Goal: Task Accomplishment & Management: Use online tool/utility

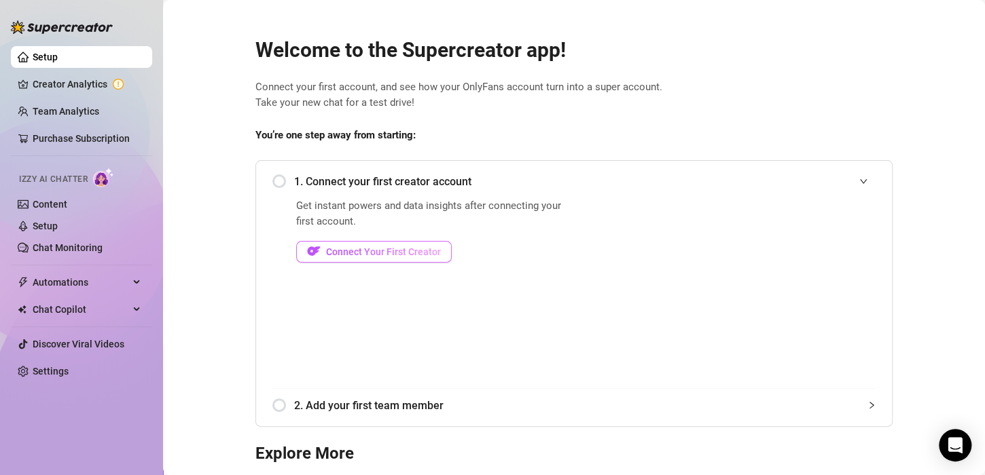
click at [407, 251] on span "Connect Your First Creator" at bounding box center [383, 252] width 115 height 11
click at [385, 254] on span "Connect Your First Creator" at bounding box center [383, 252] width 115 height 11
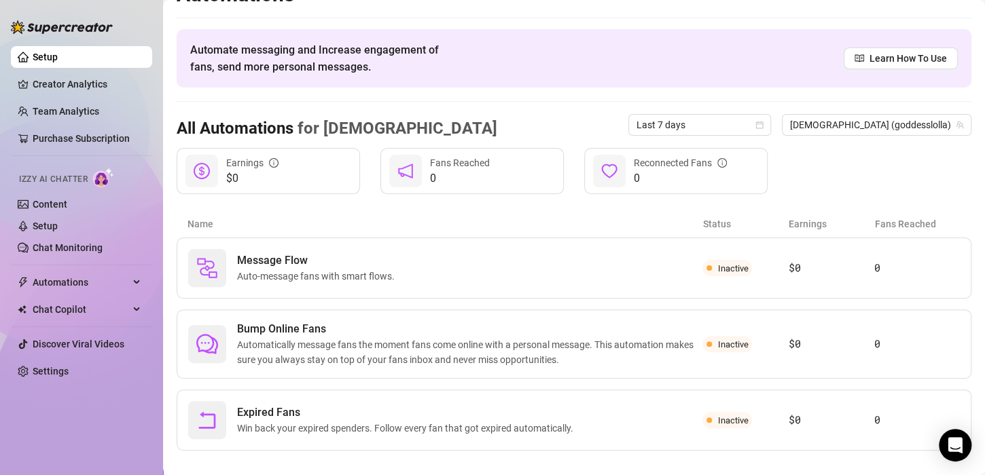
scroll to position [43, 0]
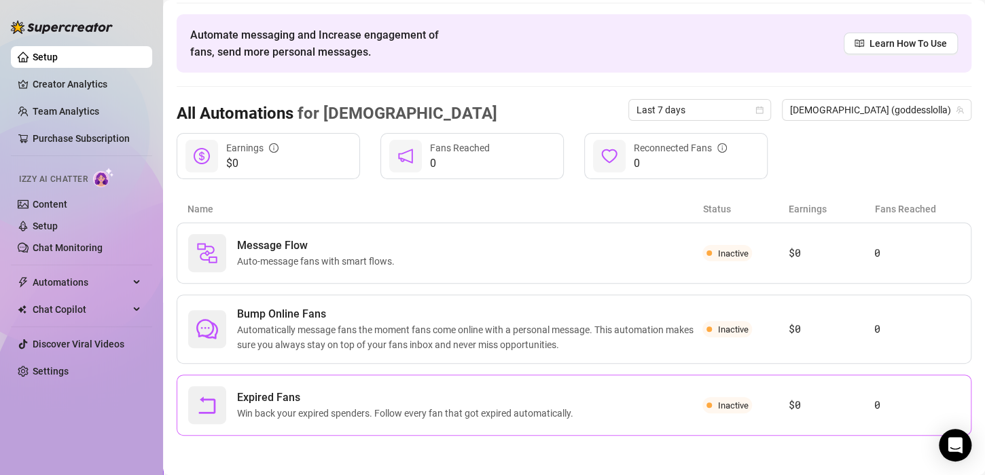
click at [458, 408] on span "Win back your expired spenders. Follow every fan that got expired automatically." at bounding box center [408, 413] width 342 height 15
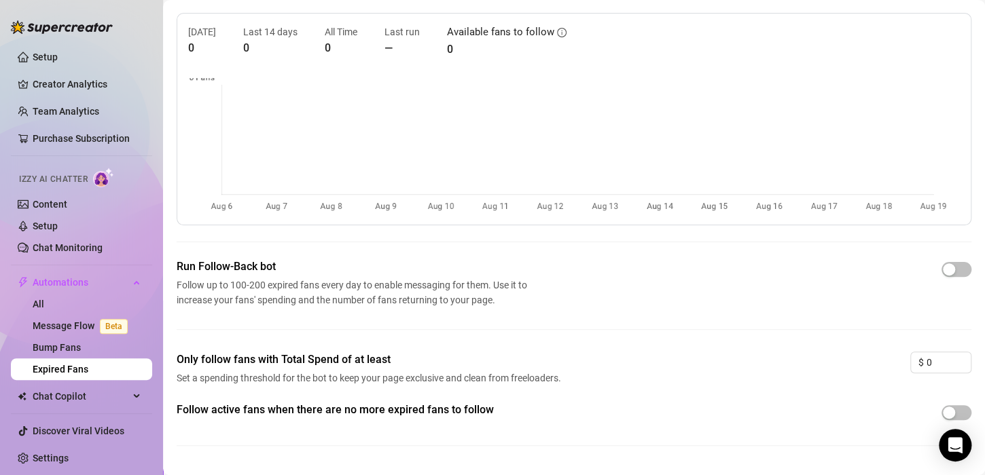
scroll to position [68, 0]
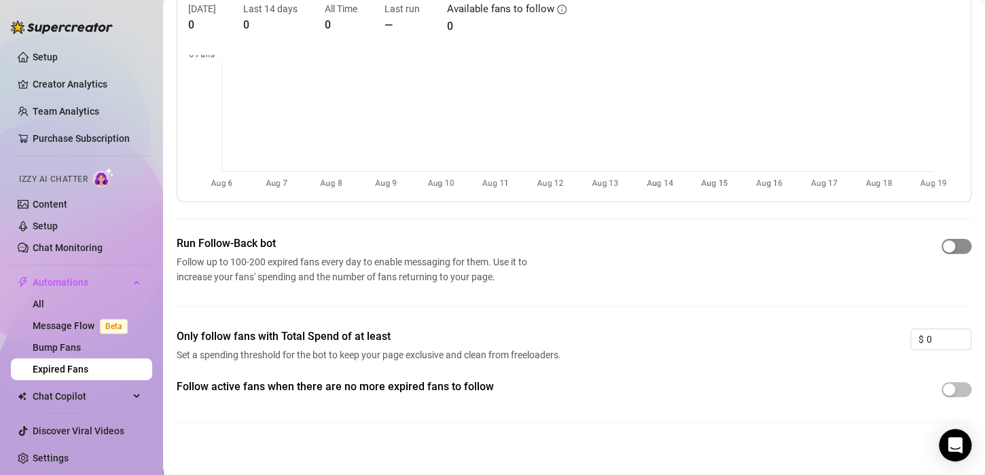
click at [949, 250] on span "button" at bounding box center [956, 246] width 30 height 15
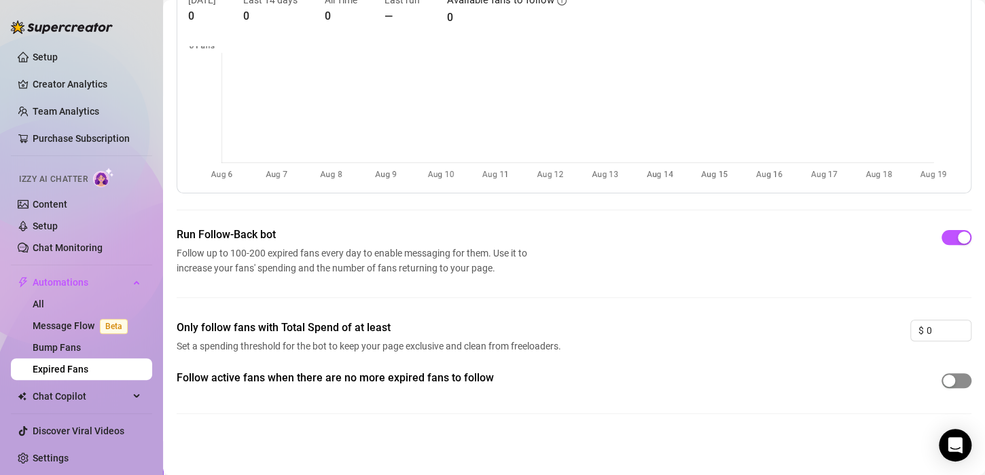
click at [943, 386] on div "button" at bounding box center [949, 381] width 12 height 12
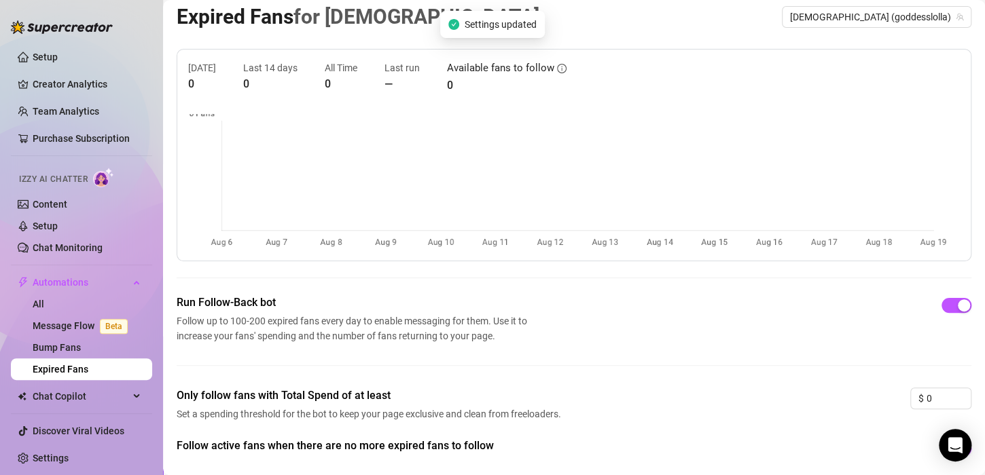
scroll to position [0, 0]
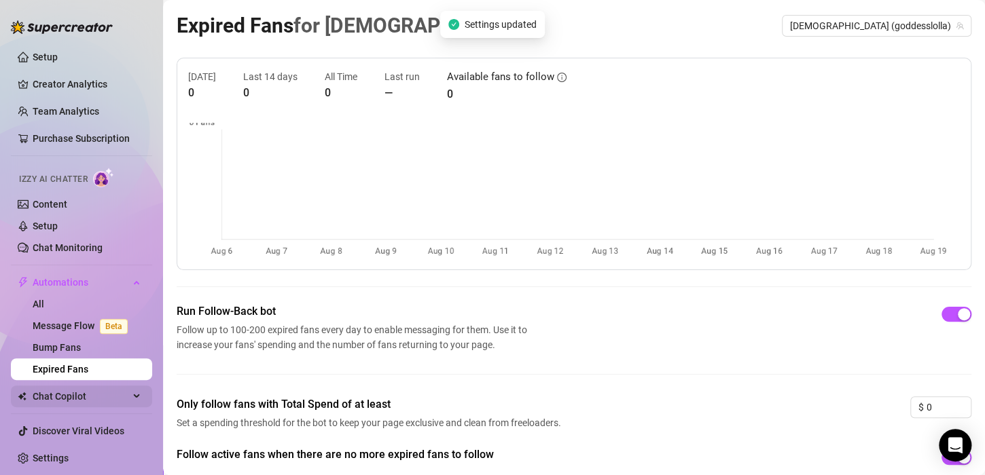
click at [91, 395] on span "Chat Copilot" at bounding box center [81, 397] width 96 height 22
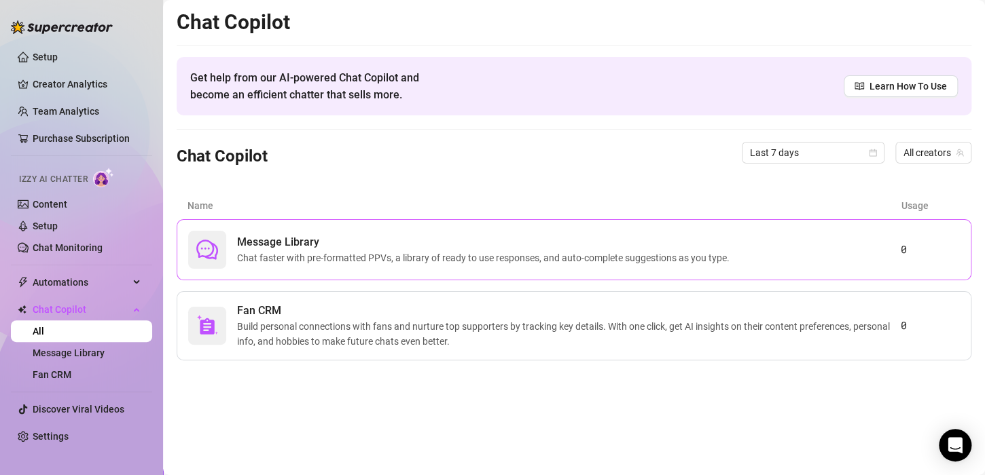
click at [358, 259] on span "Chat faster with pre-formatted PPVs, a library of ready to use responses, and a…" at bounding box center [486, 258] width 498 height 15
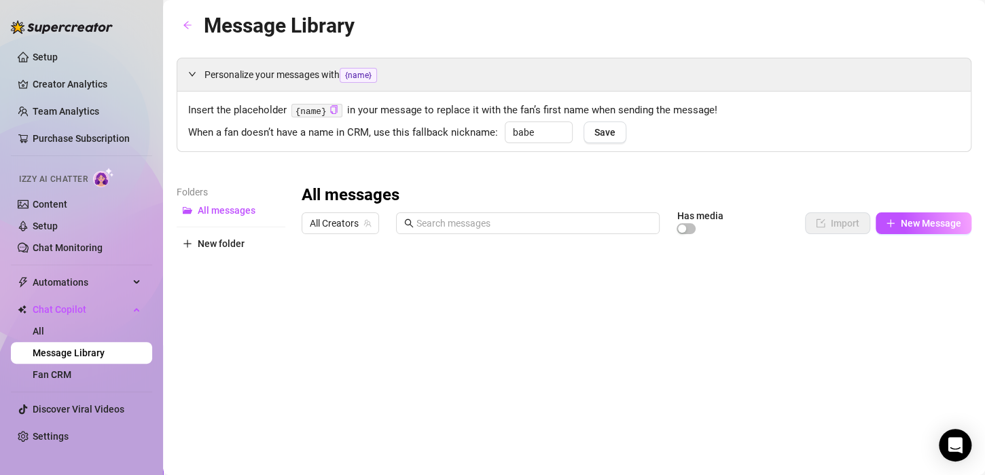
type input "babe"
click at [355, 223] on span "All Creators" at bounding box center [340, 223] width 61 height 20
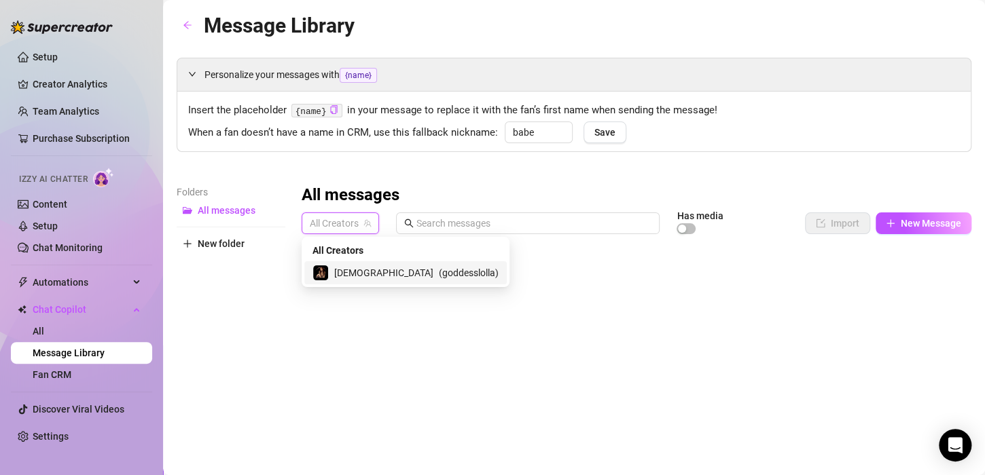
click at [363, 276] on span "[DEMOGRAPHIC_DATA]" at bounding box center [383, 273] width 99 height 15
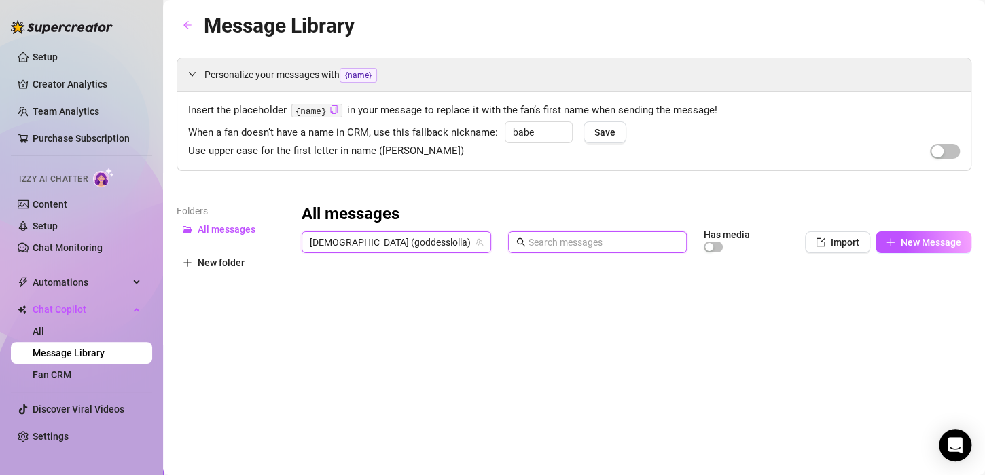
click at [557, 247] on input "text" at bounding box center [603, 242] width 150 height 15
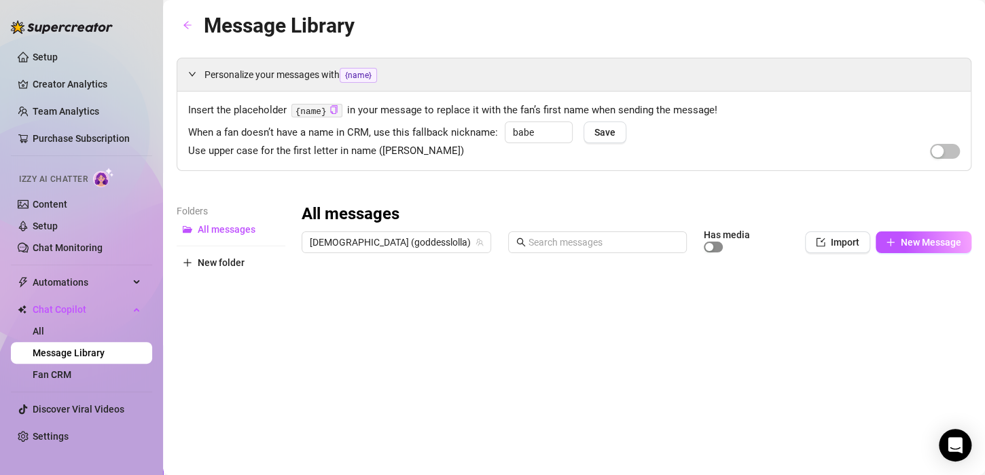
click at [704, 248] on span "button" at bounding box center [713, 247] width 19 height 11
click at [713, 248] on div "button" at bounding box center [717, 247] width 8 height 8
click at [896, 250] on button "New Message" at bounding box center [923, 243] width 96 height 22
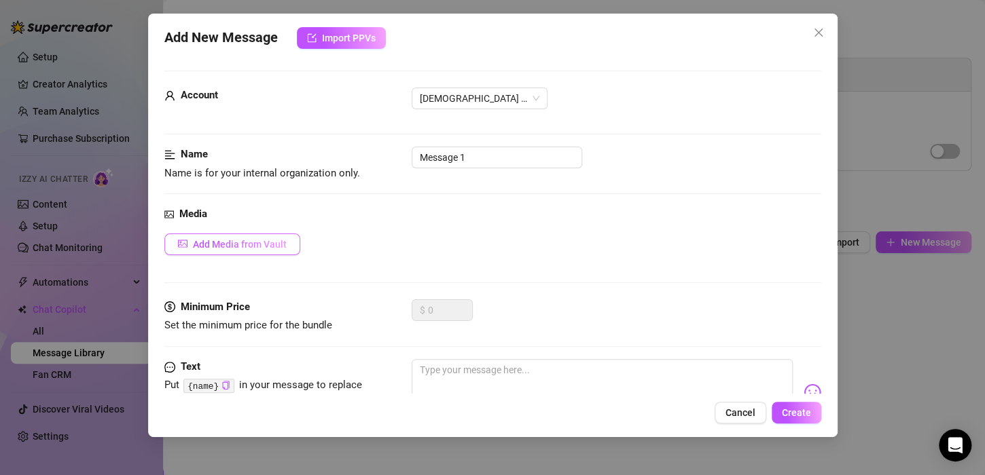
click at [263, 244] on span "Add Media from Vault" at bounding box center [240, 244] width 94 height 11
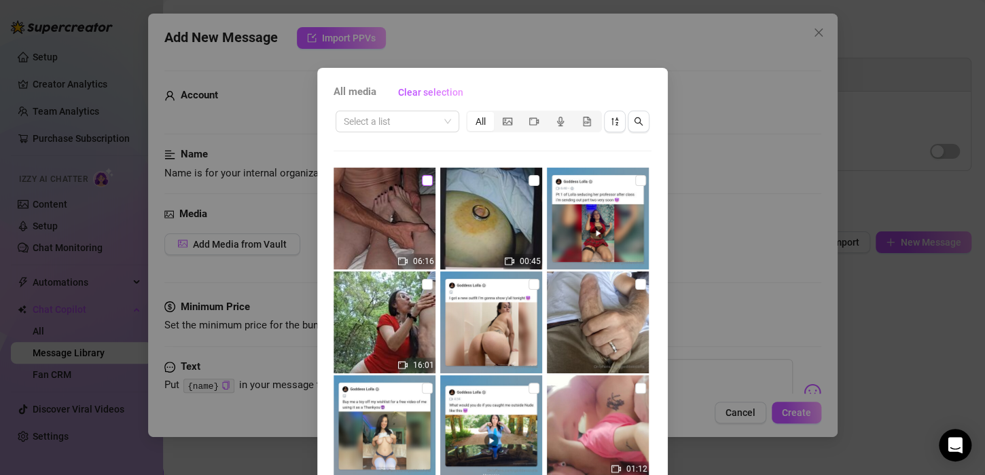
click at [422, 181] on input "checkbox" at bounding box center [427, 180] width 11 height 11
click at [423, 179] on input "checkbox" at bounding box center [427, 180] width 11 height 11
checkbox input "false"
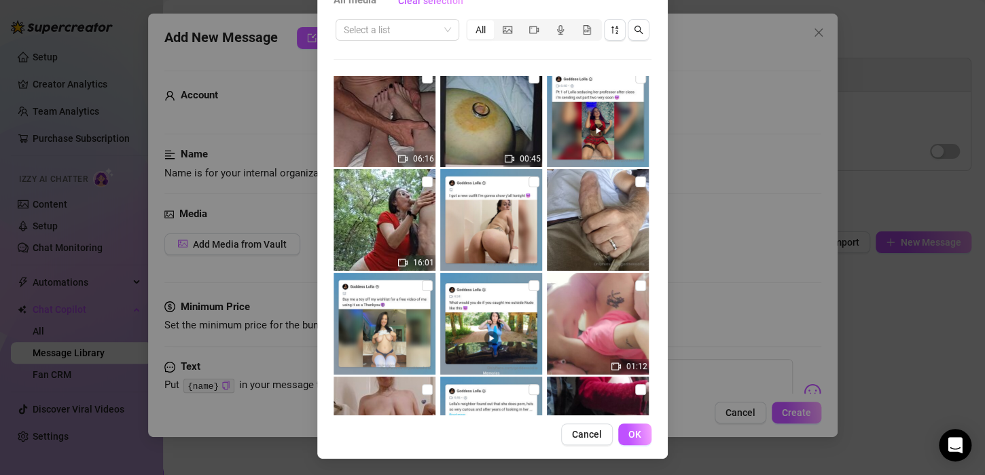
scroll to position [1, 0]
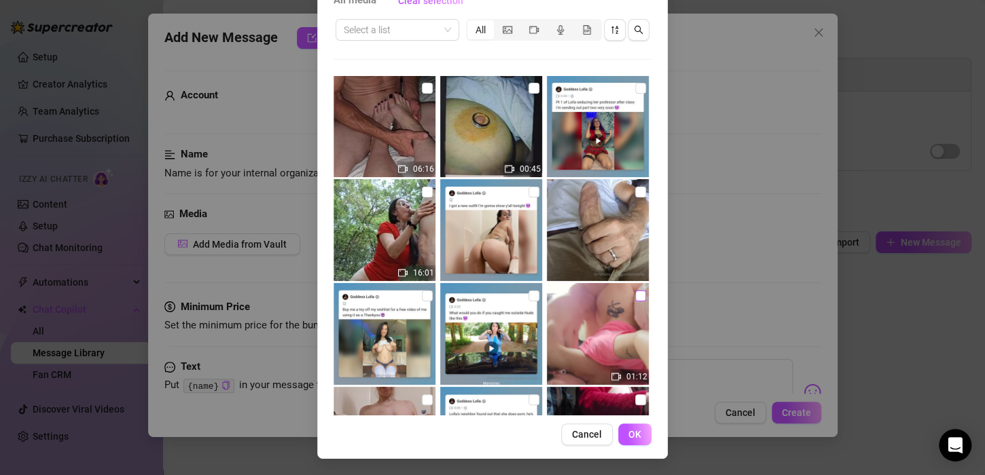
click at [635, 297] on input "checkbox" at bounding box center [640, 296] width 11 height 11
checkbox input "true"
click at [635, 441] on button "OK" at bounding box center [634, 435] width 33 height 22
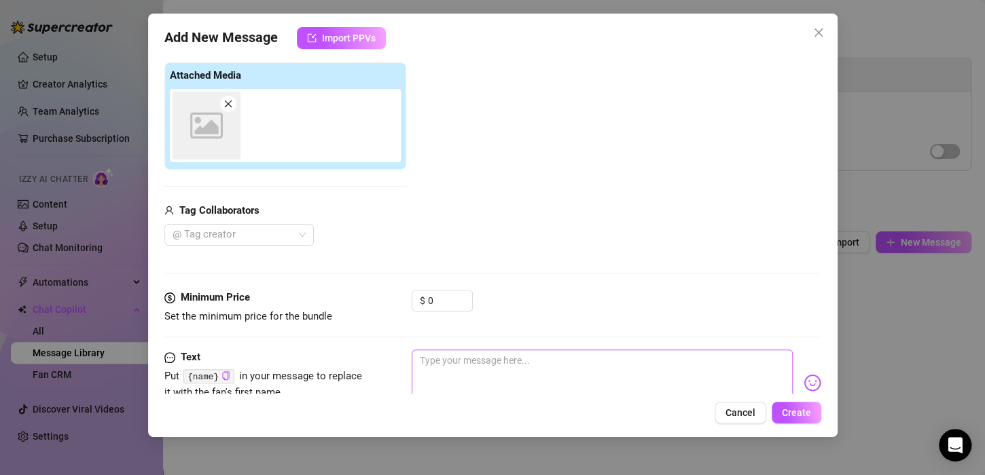
scroll to position [213, 0]
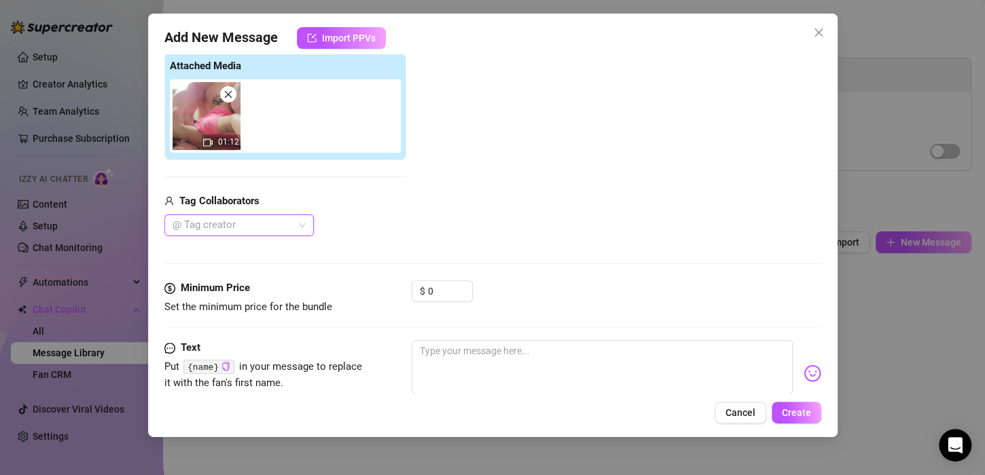
click at [304, 228] on div "@ Tag creator" at bounding box center [238, 226] width 149 height 22
drag, startPoint x: 273, startPoint y: 252, endPoint x: 285, endPoint y: 251, distance: 11.6
click at [273, 251] on div "Its Me" at bounding box center [239, 251] width 128 height 15
click at [382, 245] on div "Media Add Media from Vault Attached Media 01:12 Tag Collaborators Its Me" at bounding box center [492, 137] width 657 height 287
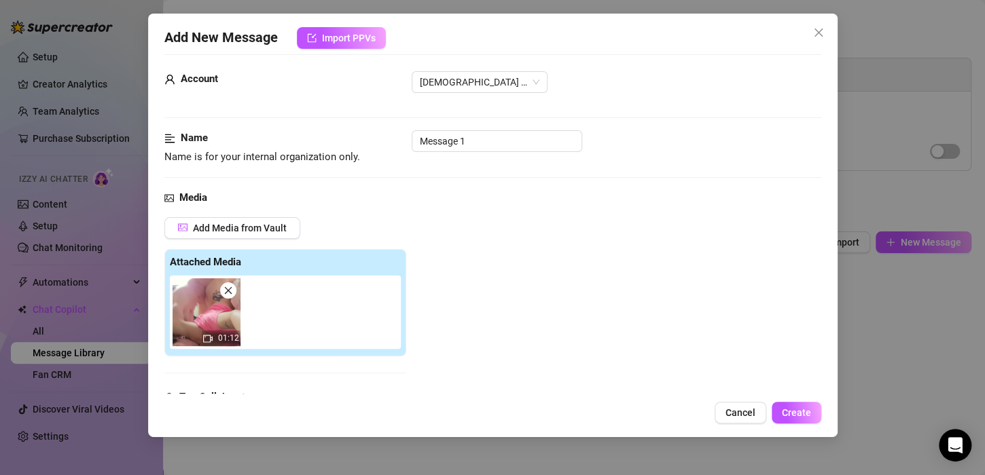
scroll to position [0, 0]
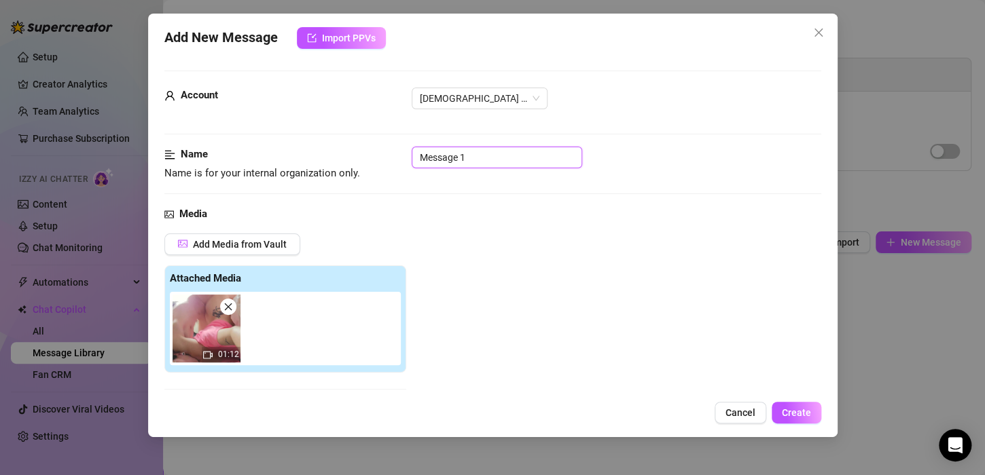
click at [482, 162] on input "Message 1" at bounding box center [497, 158] width 170 height 22
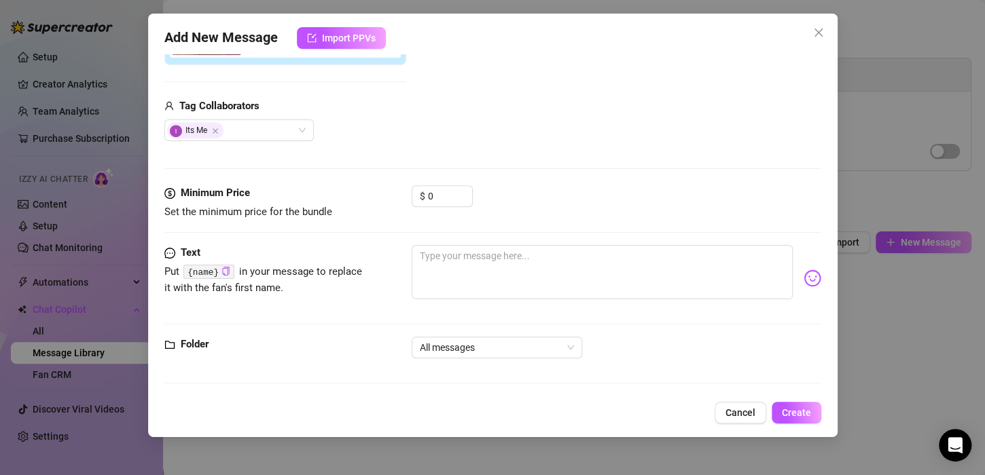
scroll to position [308, 0]
click at [510, 272] on textarea at bounding box center [602, 272] width 381 height 54
type textarea "I"
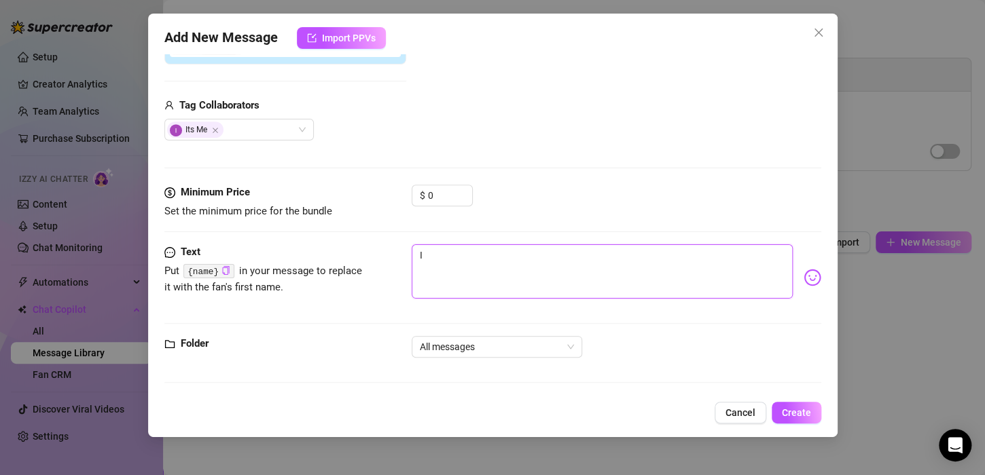
type textarea "I"
type textarea "I l"
type textarea "I lo"
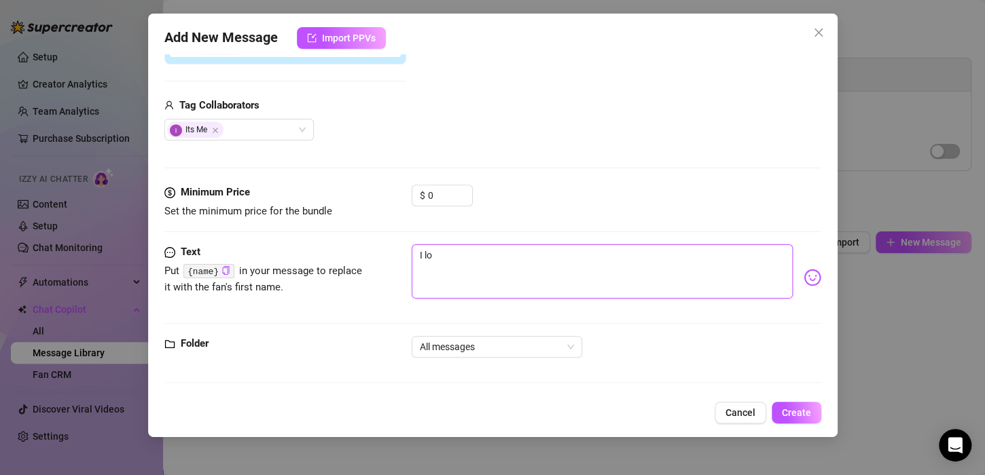
type textarea "I lov"
type textarea "I love"
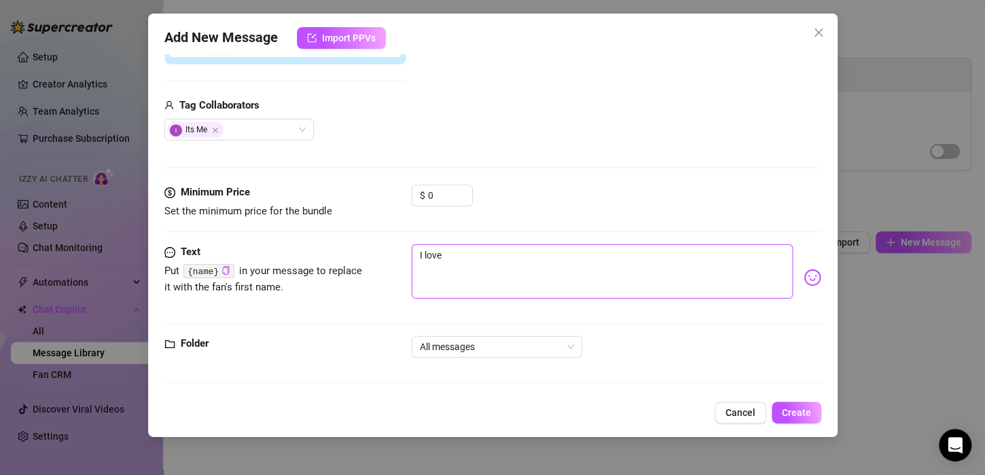
type textarea "I love"
type textarea "I love h"
type textarea "I love ho"
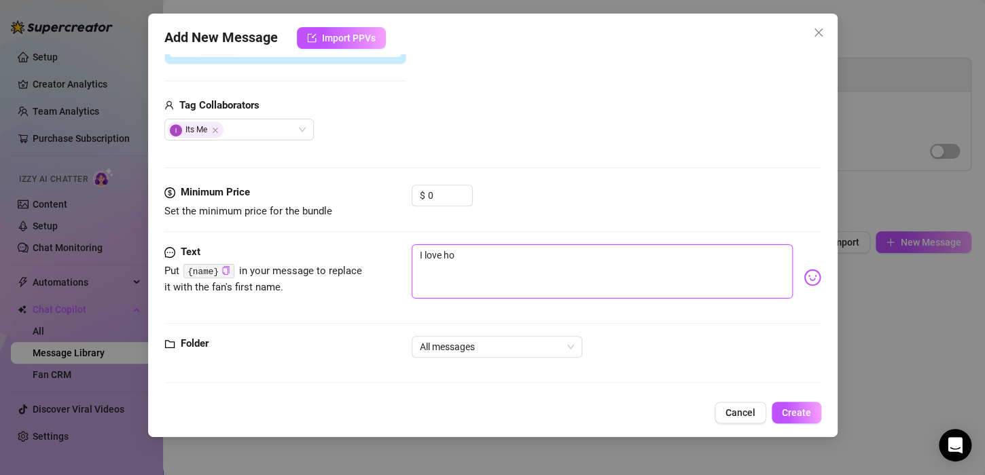
type textarea "I love how"
type textarea "I love how g"
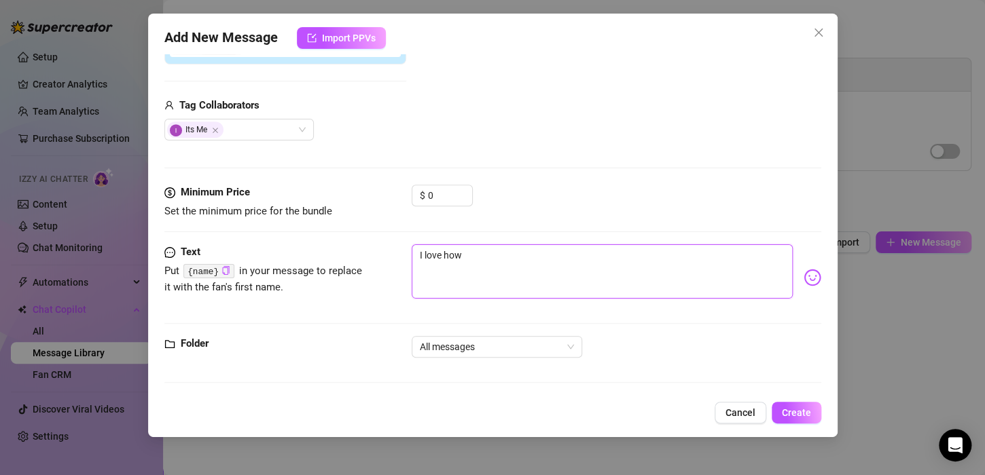
type textarea "I love how g"
type textarea "I love how go"
type textarea "I love how goo"
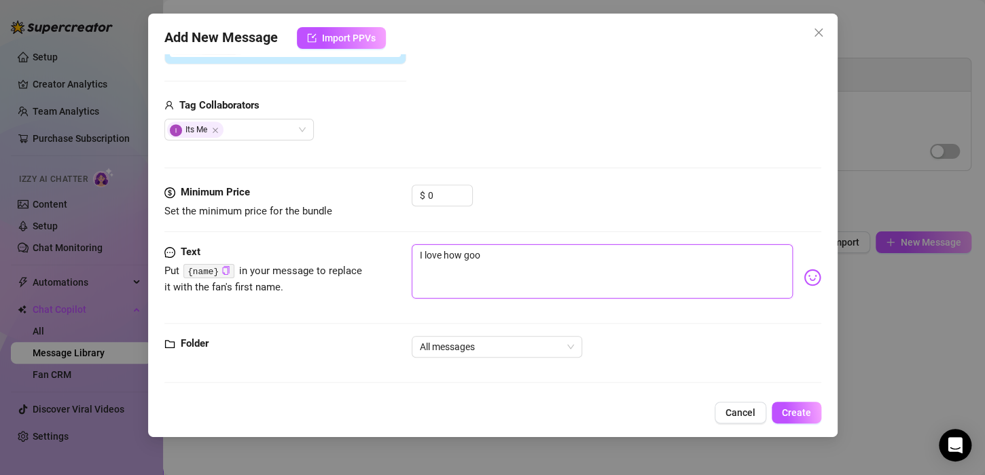
type textarea "I love how good"
type textarea "I love how good h"
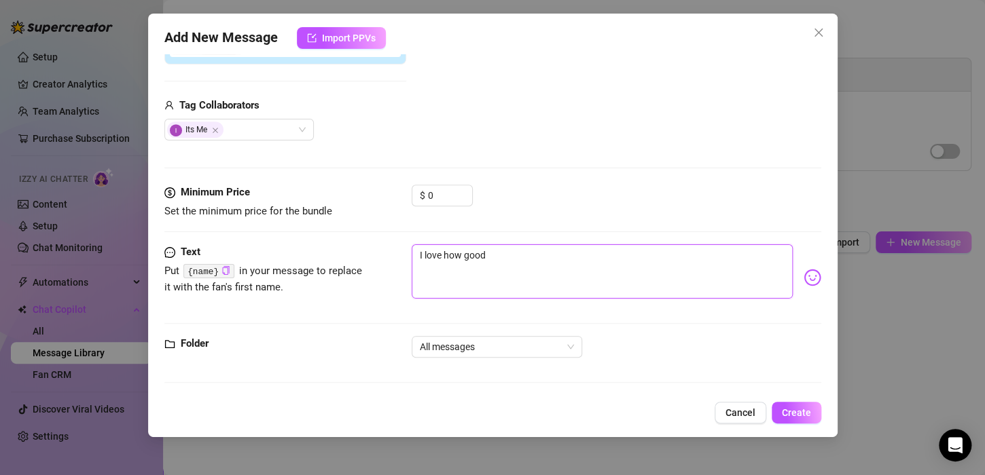
type textarea "I love how good h"
type textarea "I love how good he"
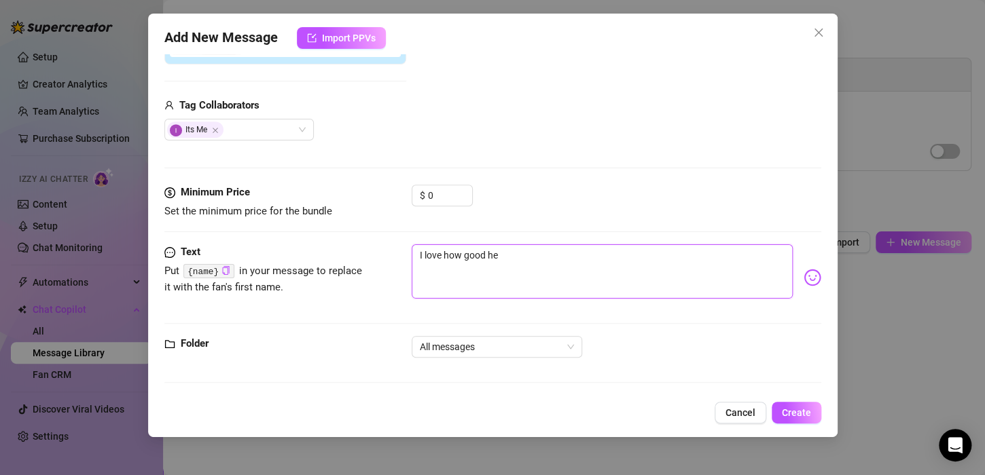
type textarea "I love how good he f"
type textarea "I love how good he fu"
type textarea "I love how good he fuc"
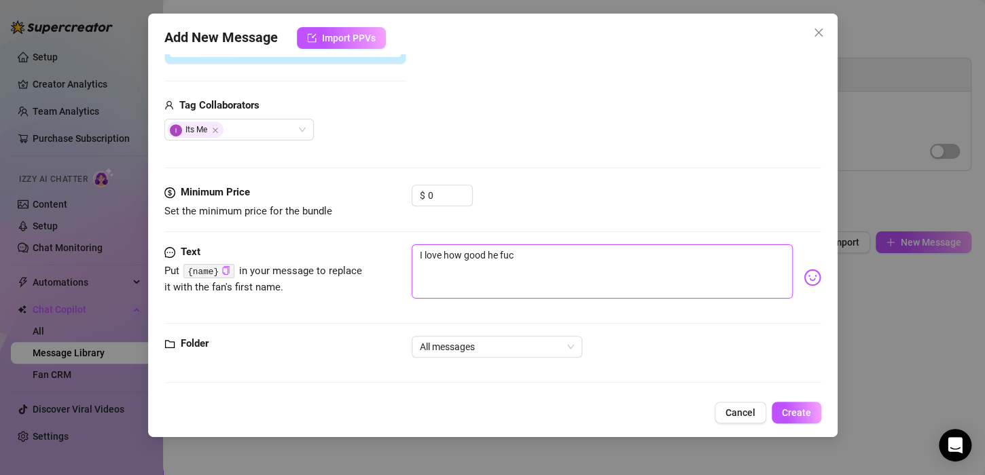
type textarea "I love how good he fuc"
type textarea "I love how good he fuck"
type textarea "I love how good he fucks"
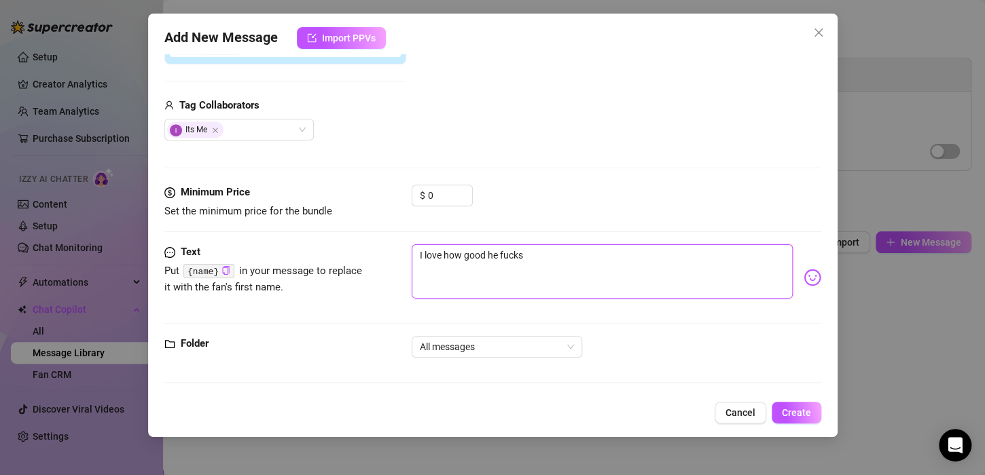
type textarea "I love how good he fucks"
type textarea "I love how good he fucks m"
type textarea "I love how good he fucks me"
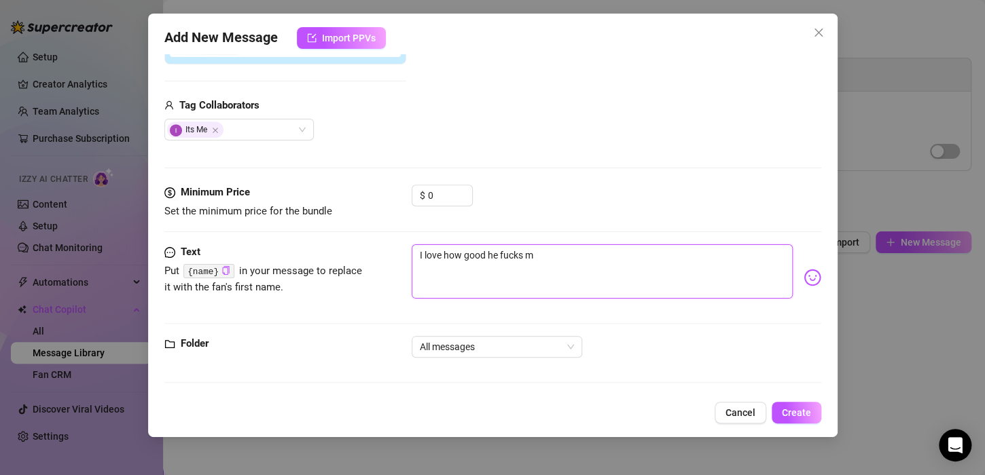
type textarea "I love how good he fucks me"
click at [526, 349] on span "All messages" at bounding box center [497, 347] width 154 height 20
type textarea "I love how good he fucks me"
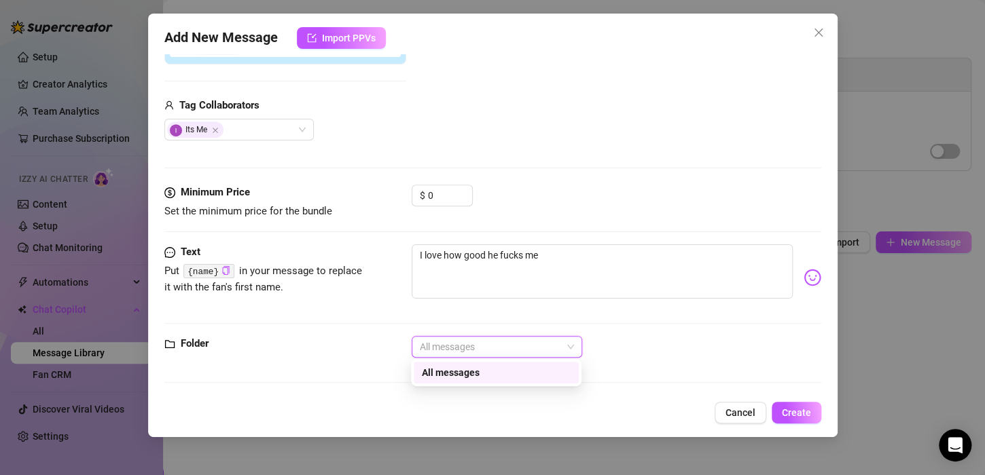
drag, startPoint x: 535, startPoint y: 343, endPoint x: 588, endPoint y: 342, distance: 53.0
click at [540, 342] on span "All messages" at bounding box center [497, 347] width 154 height 20
drag, startPoint x: 798, startPoint y: 412, endPoint x: 756, endPoint y: 363, distance: 64.5
click at [798, 411] on span "Create" at bounding box center [796, 413] width 29 height 11
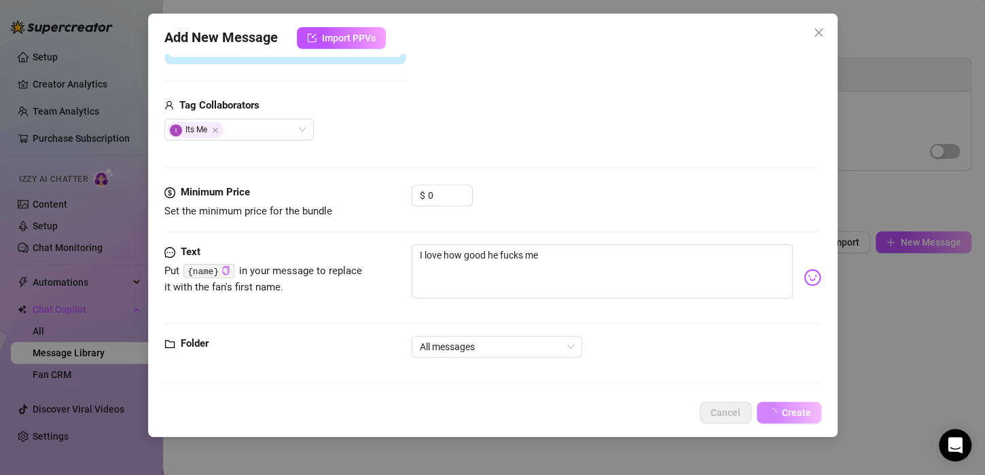
scroll to position [0, 0]
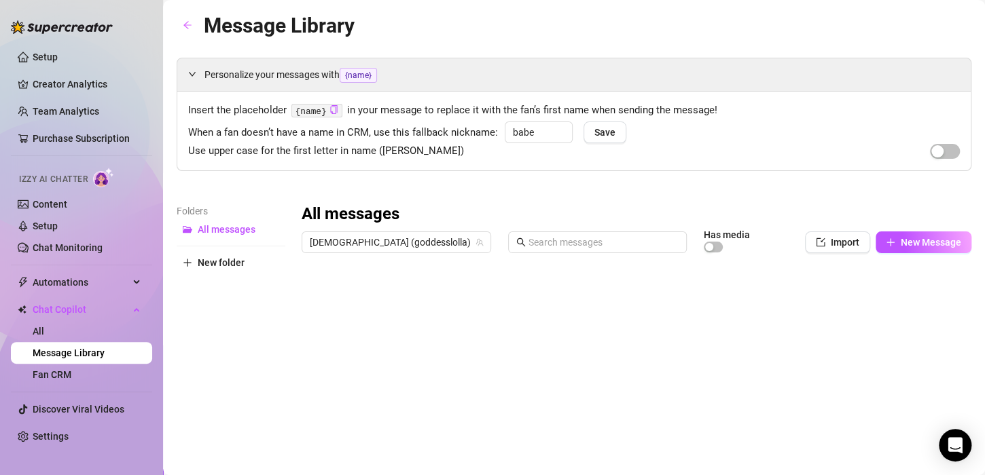
click at [311, 296] on div at bounding box center [631, 410] width 658 height 303
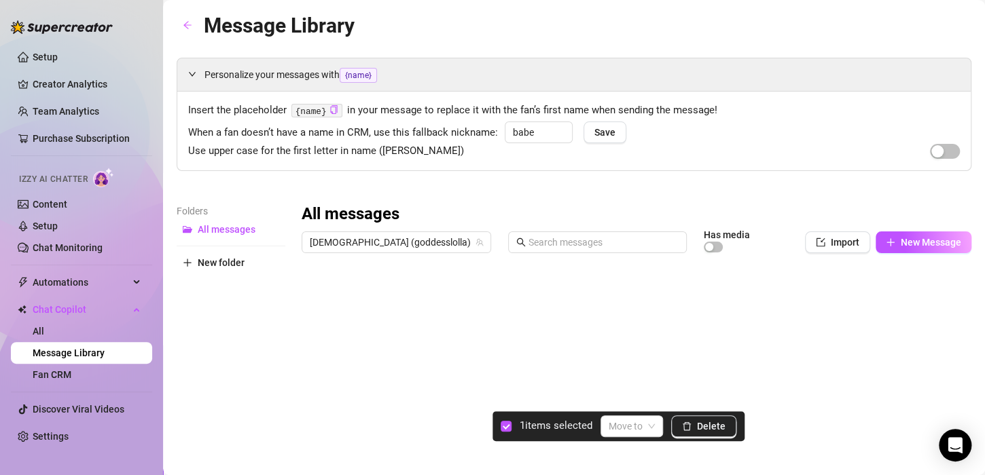
click at [310, 297] on div at bounding box center [631, 410] width 658 height 303
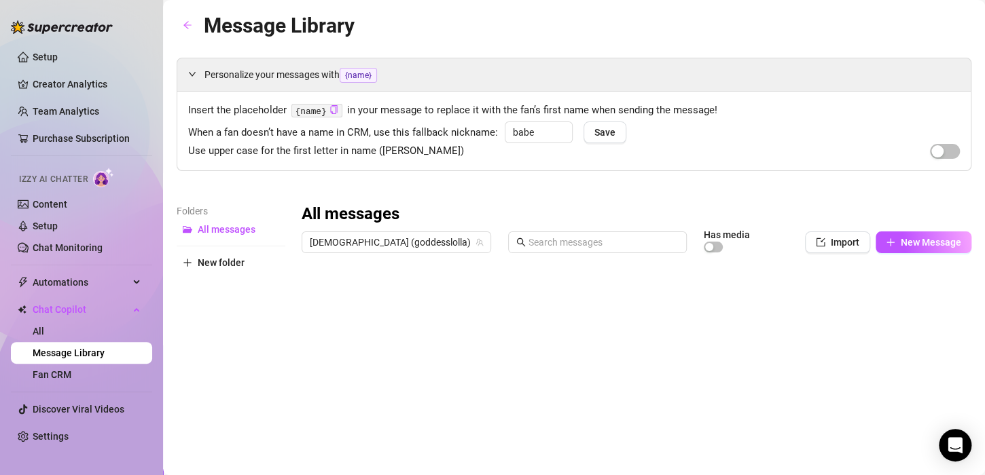
click at [940, 295] on div at bounding box center [631, 410] width 658 height 303
click at [890, 75] on span "Personalize your messages with {name}" at bounding box center [581, 75] width 755 height 16
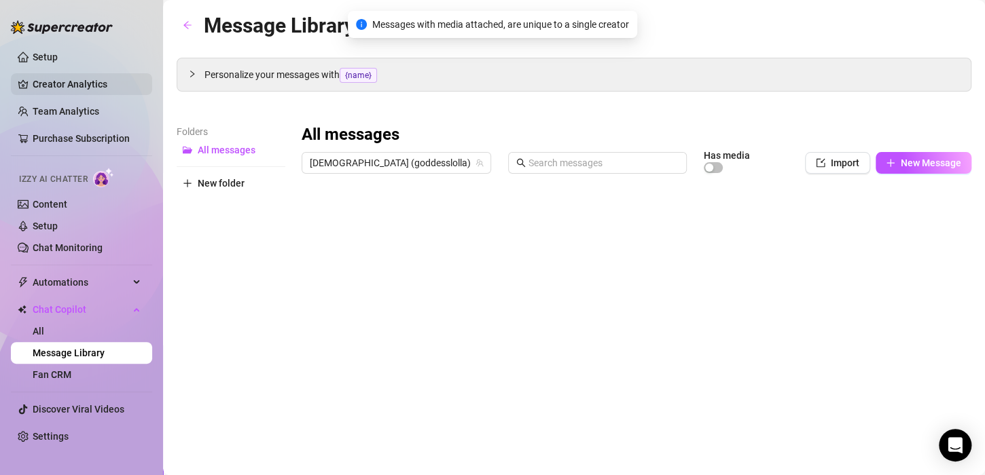
drag, startPoint x: 80, startPoint y: 84, endPoint x: 85, endPoint y: 89, distance: 7.2
click at [80, 83] on link "Creator Analytics" at bounding box center [87, 84] width 109 height 22
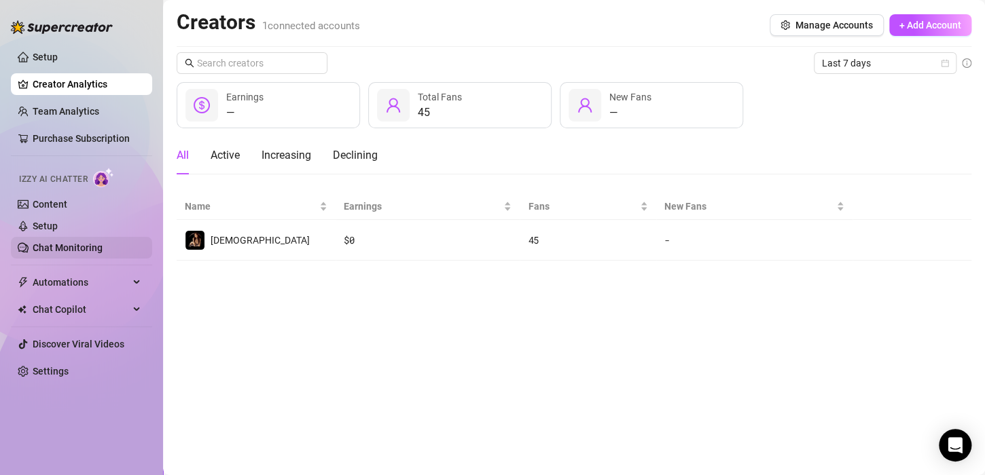
click at [66, 242] on link "Chat Monitoring" at bounding box center [68, 247] width 70 height 11
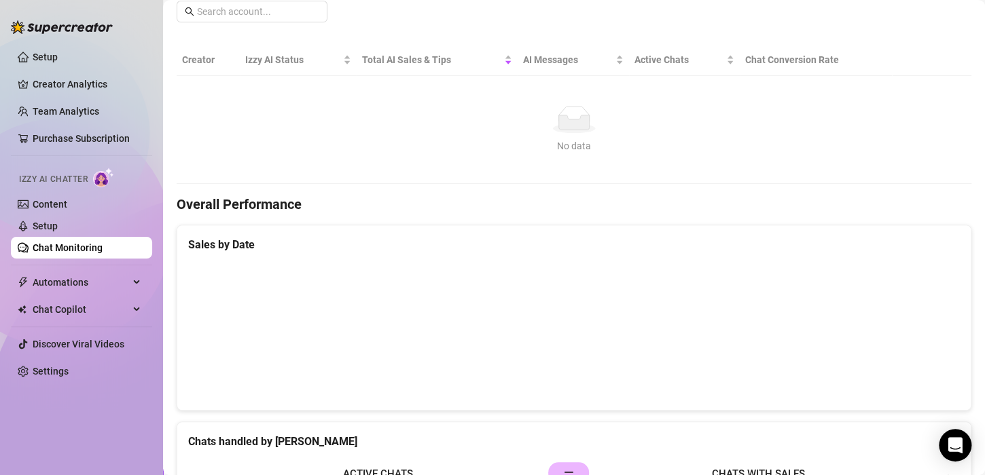
scroll to position [340, 0]
